Goal: Navigation & Orientation: Find specific page/section

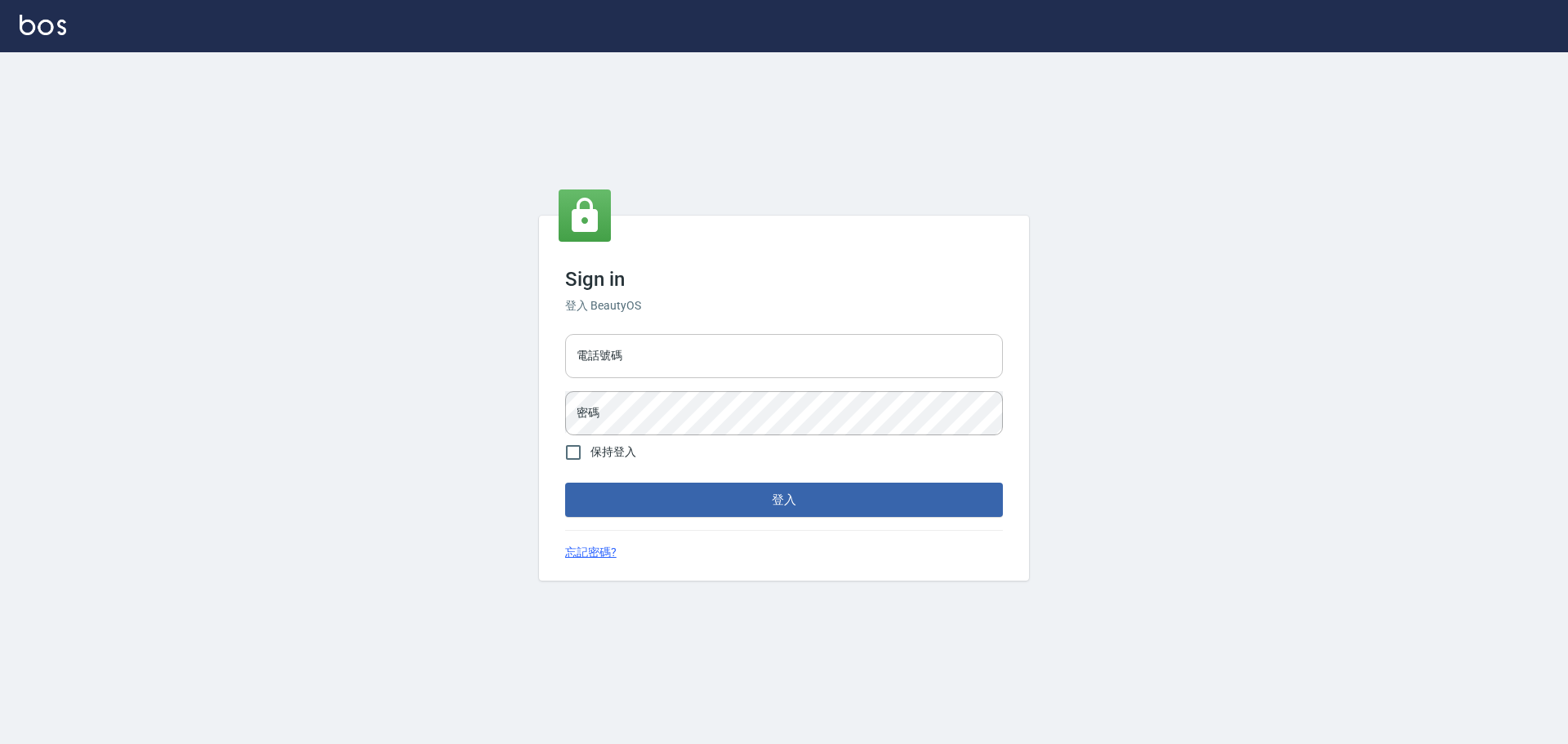
click at [641, 356] on input "電話號碼" at bounding box center [784, 356] width 438 height 45
type input "0911724977"
click at [565, 482] on button "登入" at bounding box center [784, 499] width 438 height 34
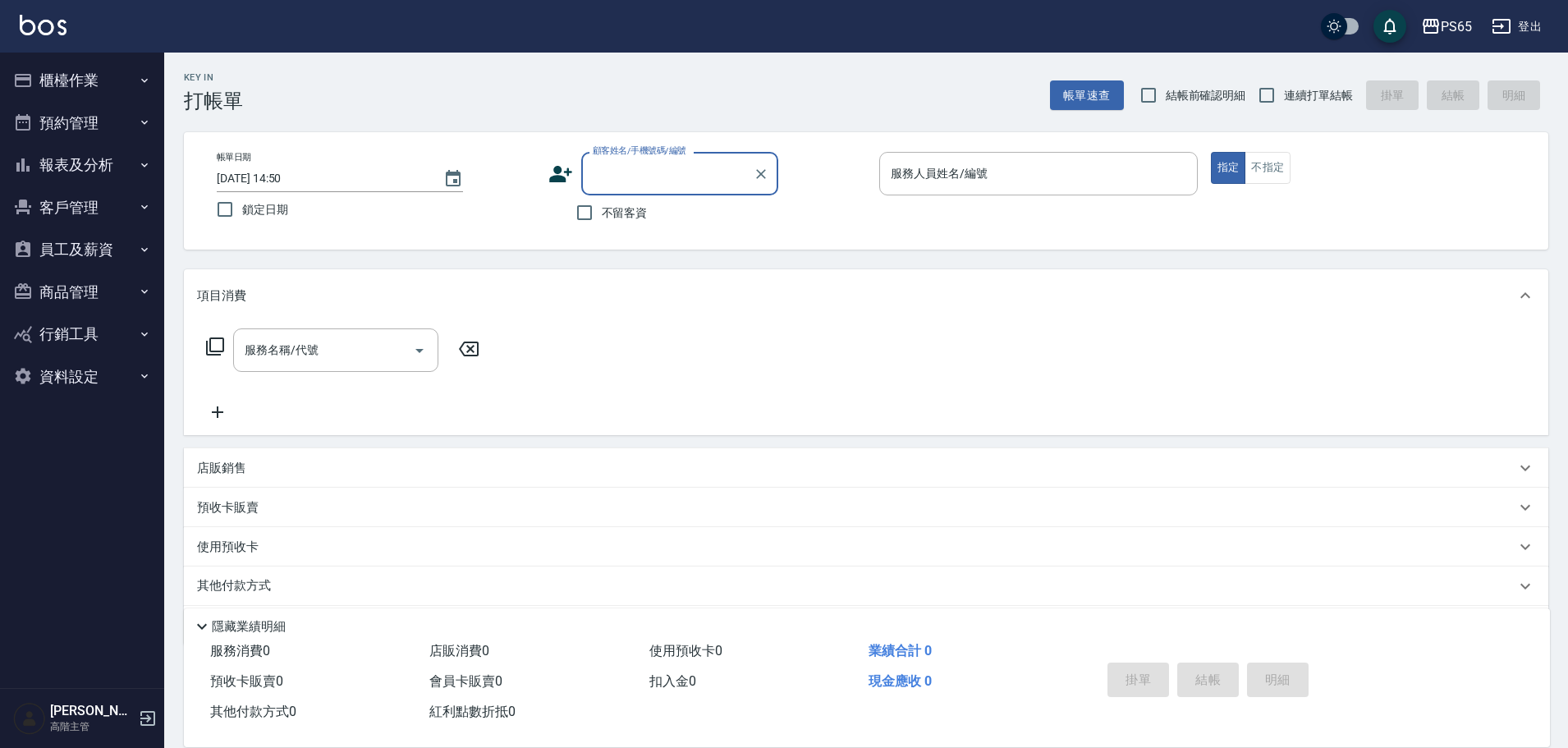
click at [75, 390] on button "資料設定" at bounding box center [82, 377] width 151 height 43
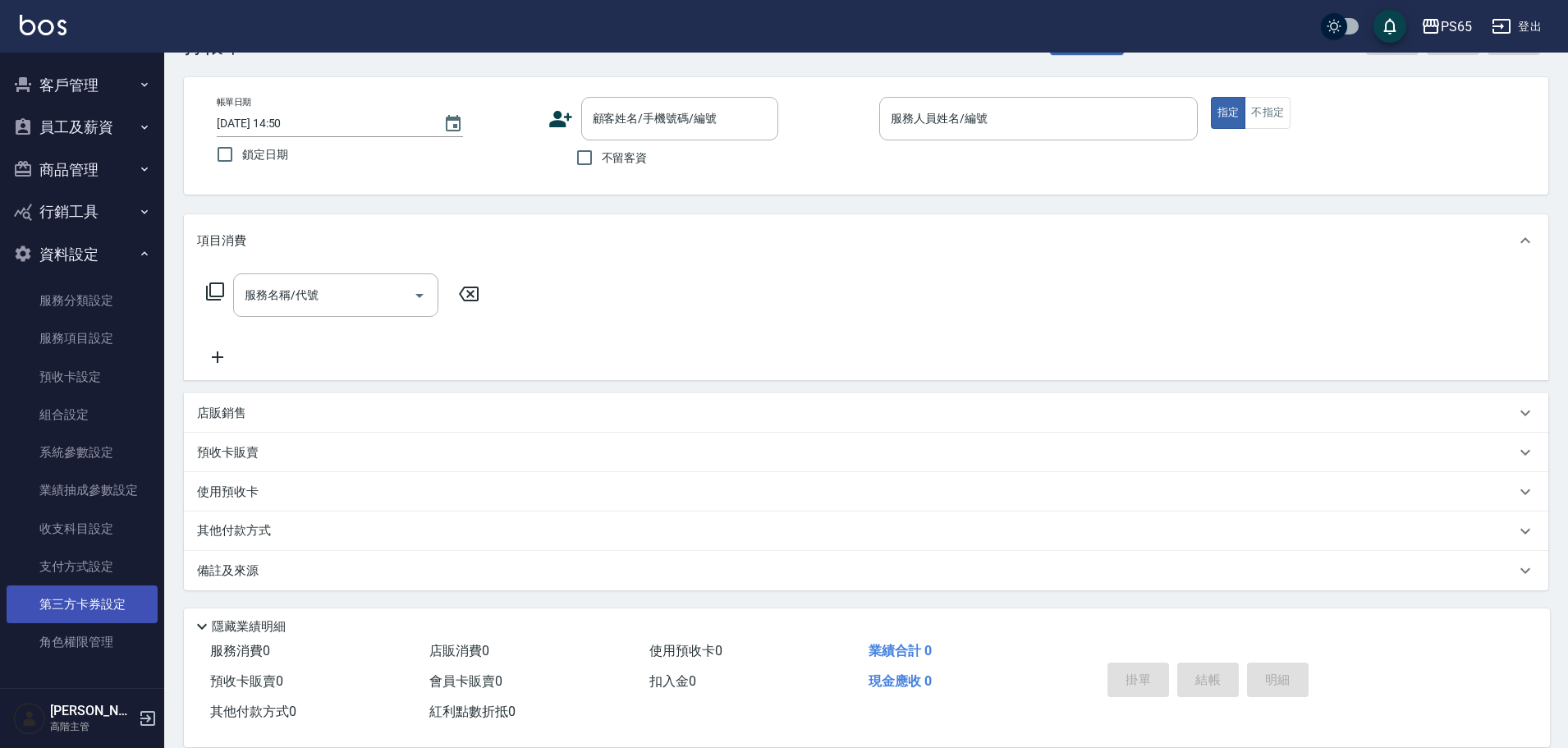
scroll to position [123, 0]
click at [98, 174] on button "商品管理" at bounding box center [82, 170] width 151 height 43
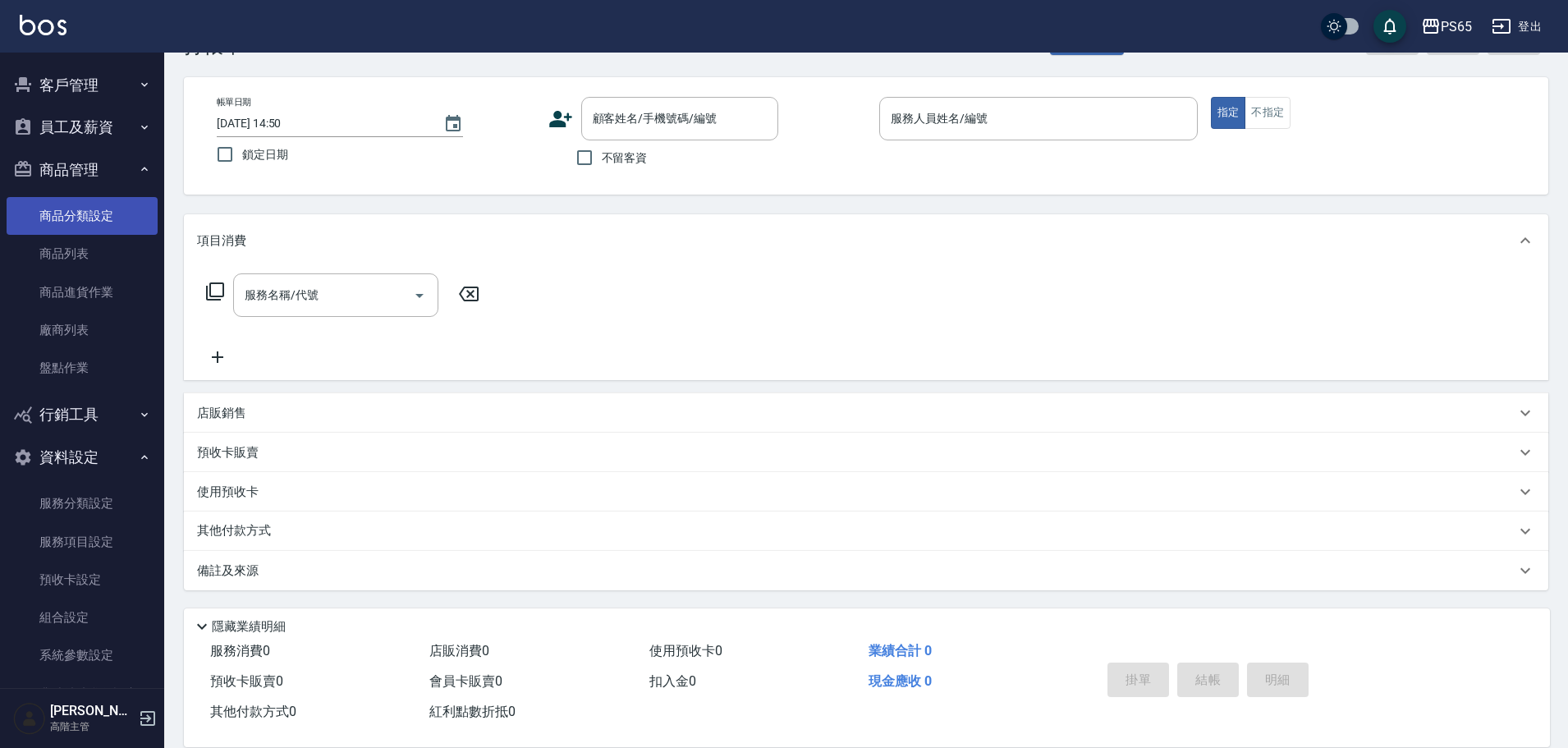
click at [99, 230] on link "商品分類設定" at bounding box center [82, 215] width 151 height 38
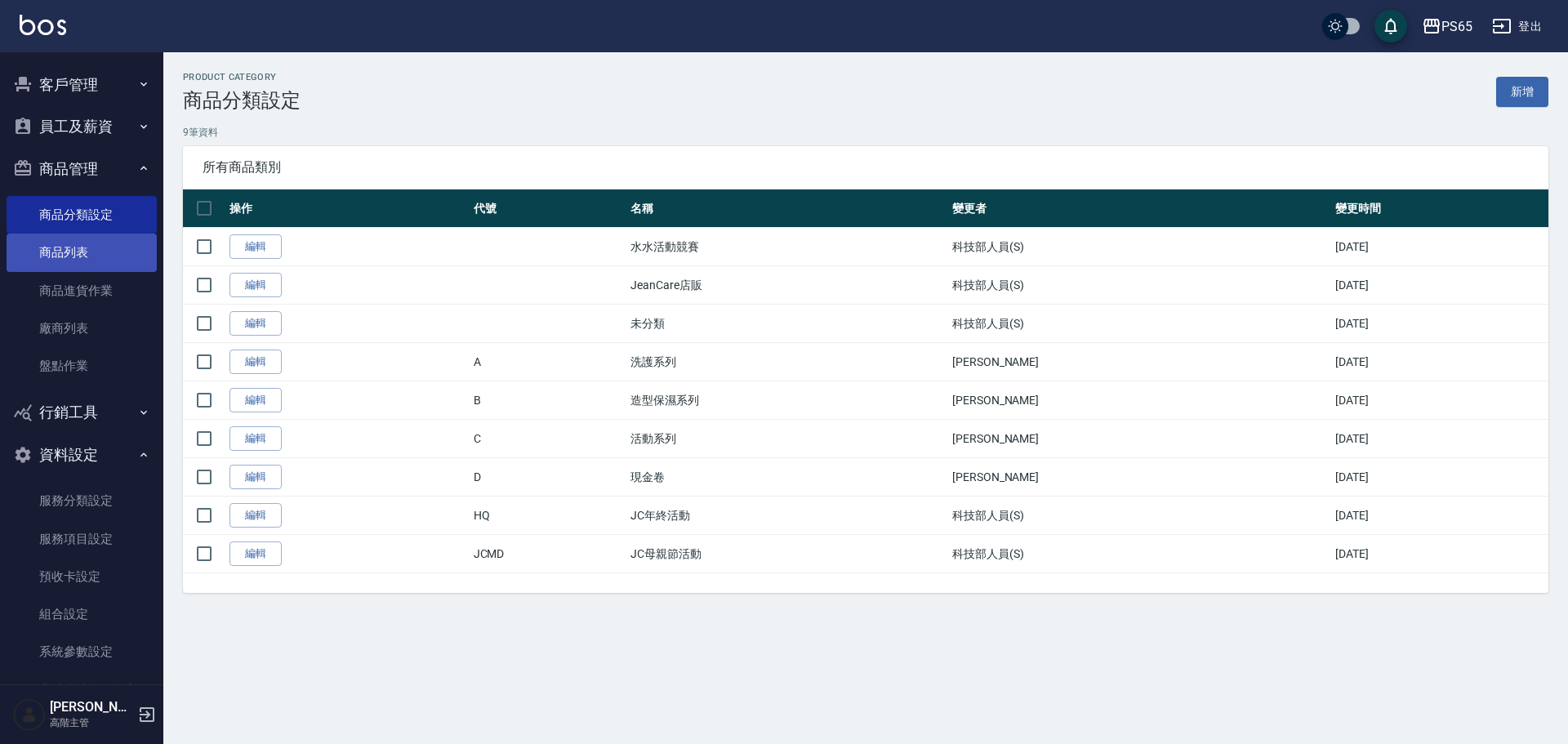
click at [109, 241] on link "商品列表" at bounding box center [81, 252] width 150 height 38
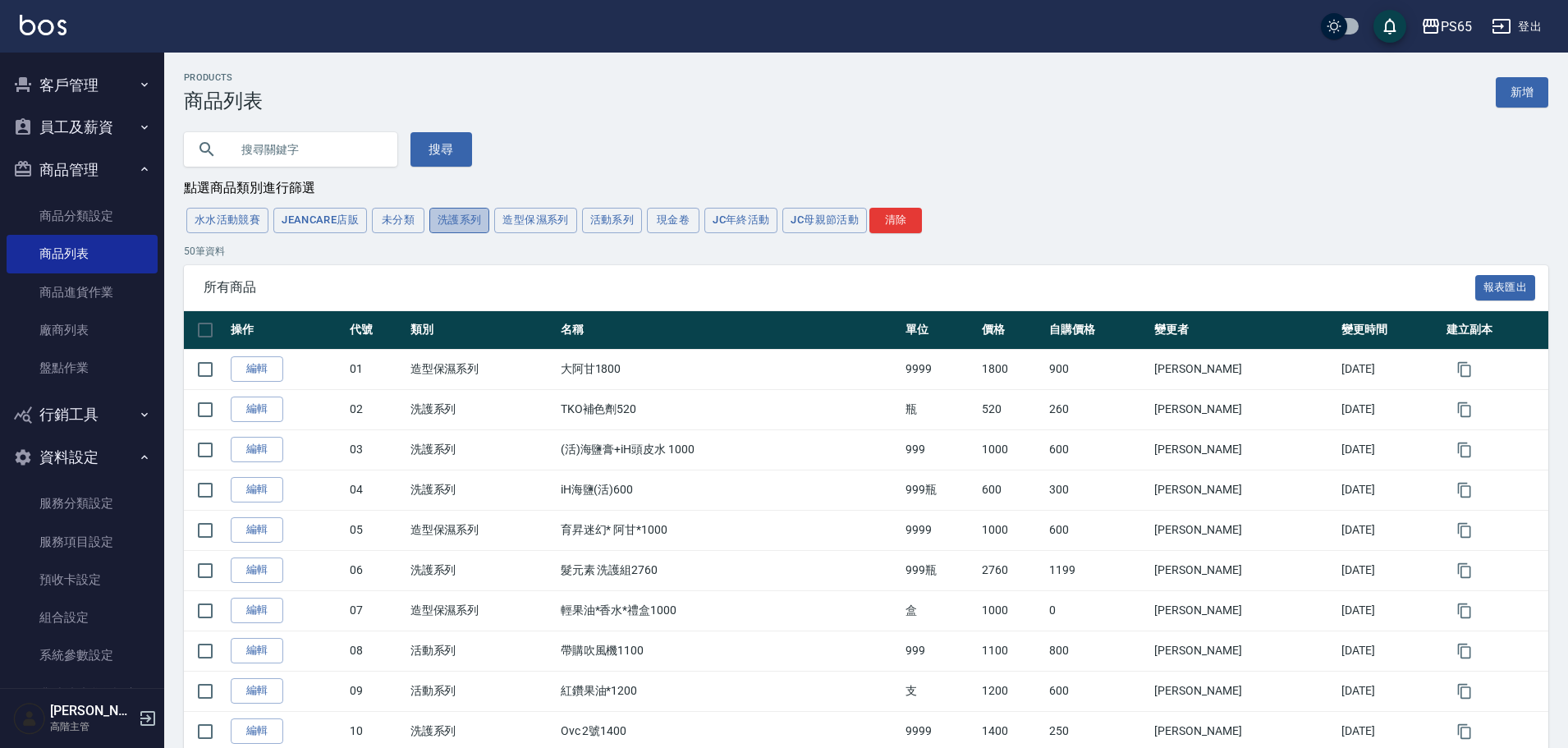
click at [477, 222] on button "洗護系列" at bounding box center [460, 220] width 60 height 25
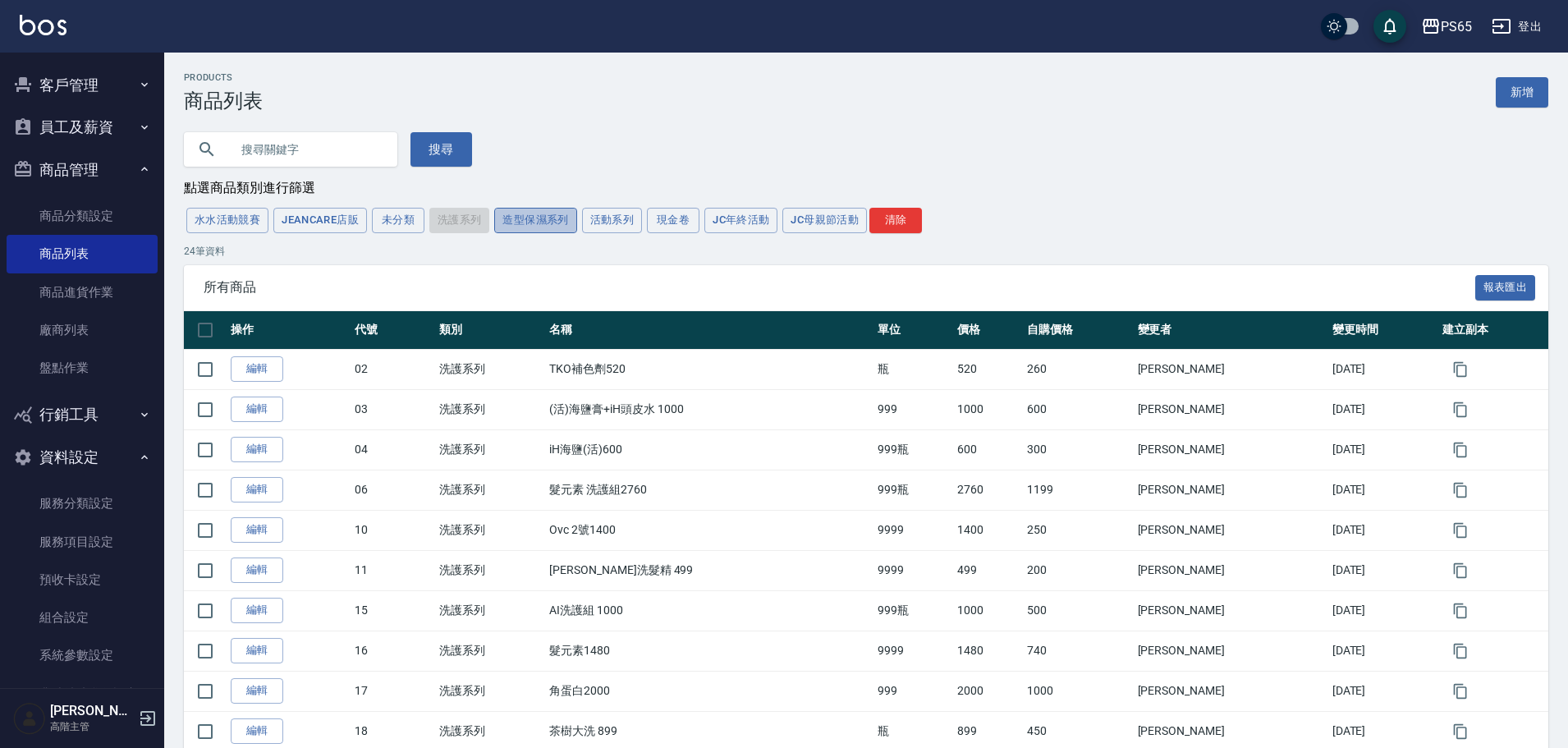
click at [544, 220] on button "造型保濕系列" at bounding box center [535, 220] width 82 height 25
